Goal: Task Accomplishment & Management: Use online tool/utility

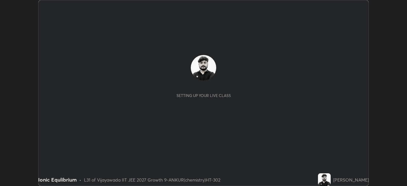
scroll to position [186, 407]
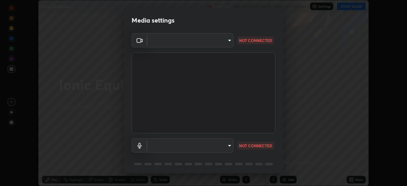
type input "d8c6de87e6c1b4765d117c4de5a2ce5f02e498072943b3bfe1a76b964705ad58"
type input "12216110b1f7a3801e0fd9c169831d79591fb49cc2bb1d8c37e3ff1d9c05ae8b"
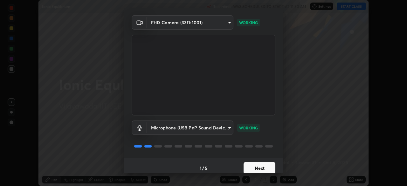
scroll to position [23, 0]
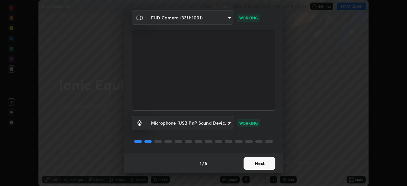
click at [257, 166] on button "Next" at bounding box center [260, 163] width 32 height 13
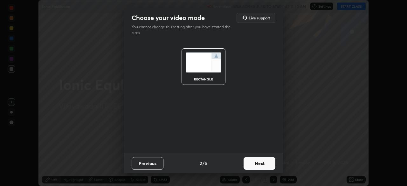
click at [259, 163] on button "Next" at bounding box center [260, 163] width 32 height 13
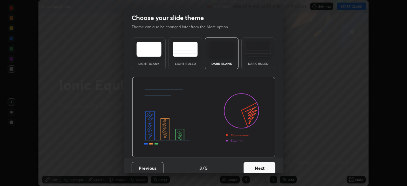
click at [259, 167] on button "Next" at bounding box center [260, 168] width 32 height 13
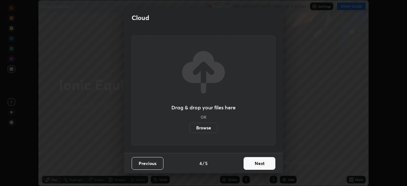
click at [259, 167] on button "Next" at bounding box center [260, 163] width 32 height 13
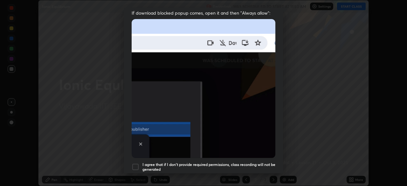
scroll to position [152, 0]
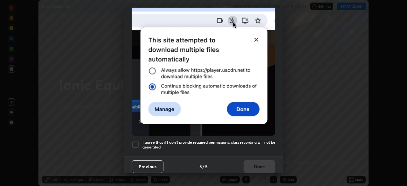
click at [135, 143] on div at bounding box center [136, 145] width 8 height 8
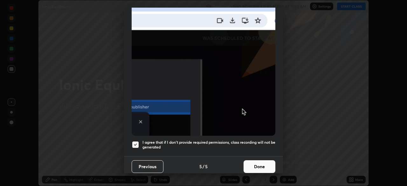
click at [254, 167] on button "Done" at bounding box center [260, 166] width 32 height 13
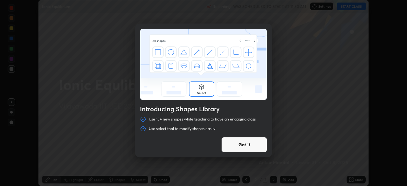
click at [250, 144] on button "Got it" at bounding box center [244, 144] width 46 height 15
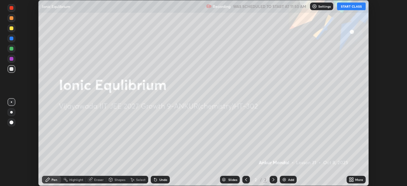
click at [323, 9] on div "Settings" at bounding box center [321, 7] width 23 height 8
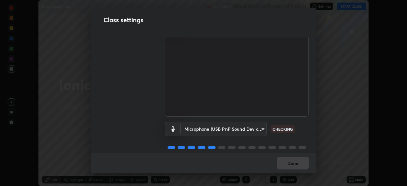
scroll to position [29, 0]
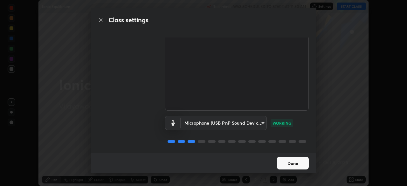
click at [282, 164] on button "Done" at bounding box center [293, 163] width 32 height 13
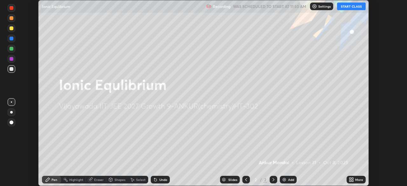
click at [352, 8] on button "START CLASS" at bounding box center [351, 7] width 29 height 8
